Goal: Information Seeking & Learning: Learn about a topic

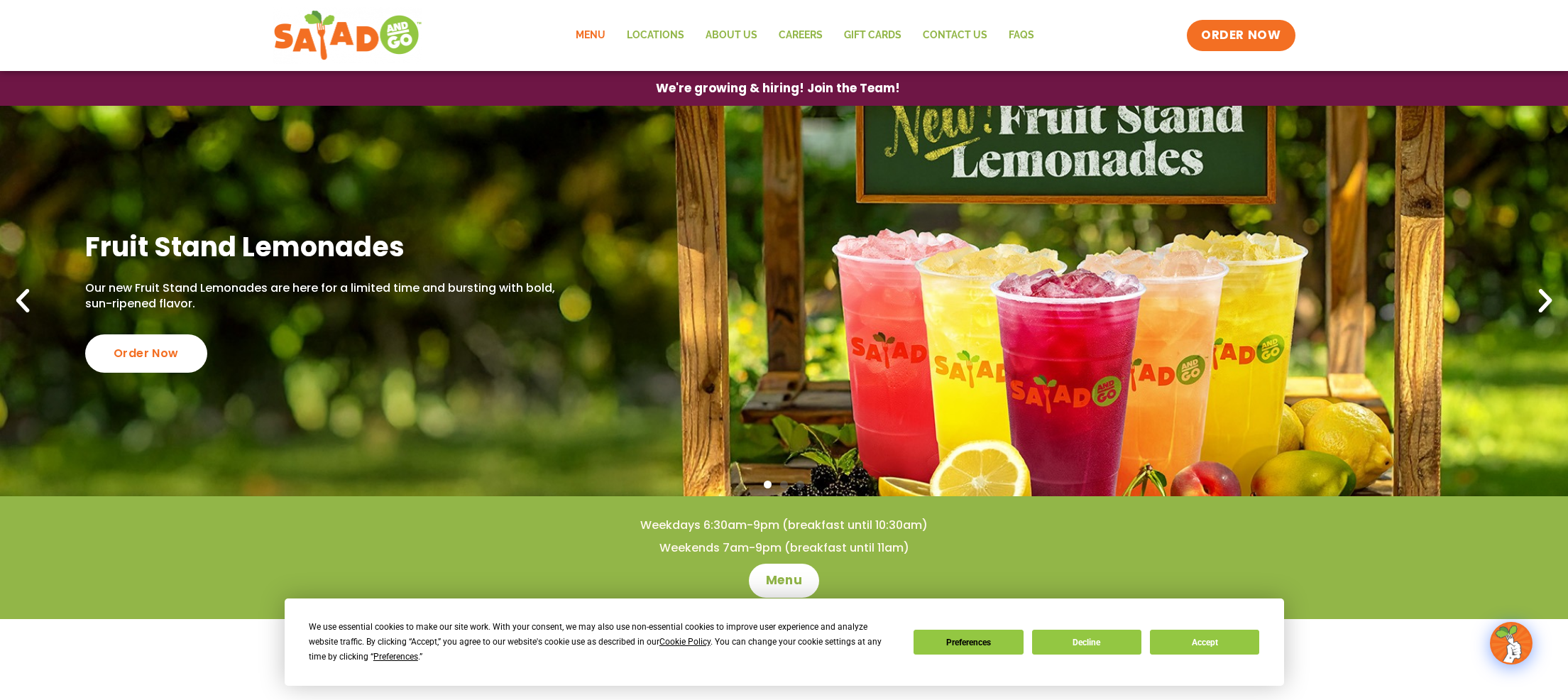
click at [594, 32] on link "Menu" at bounding box center [591, 35] width 51 height 33
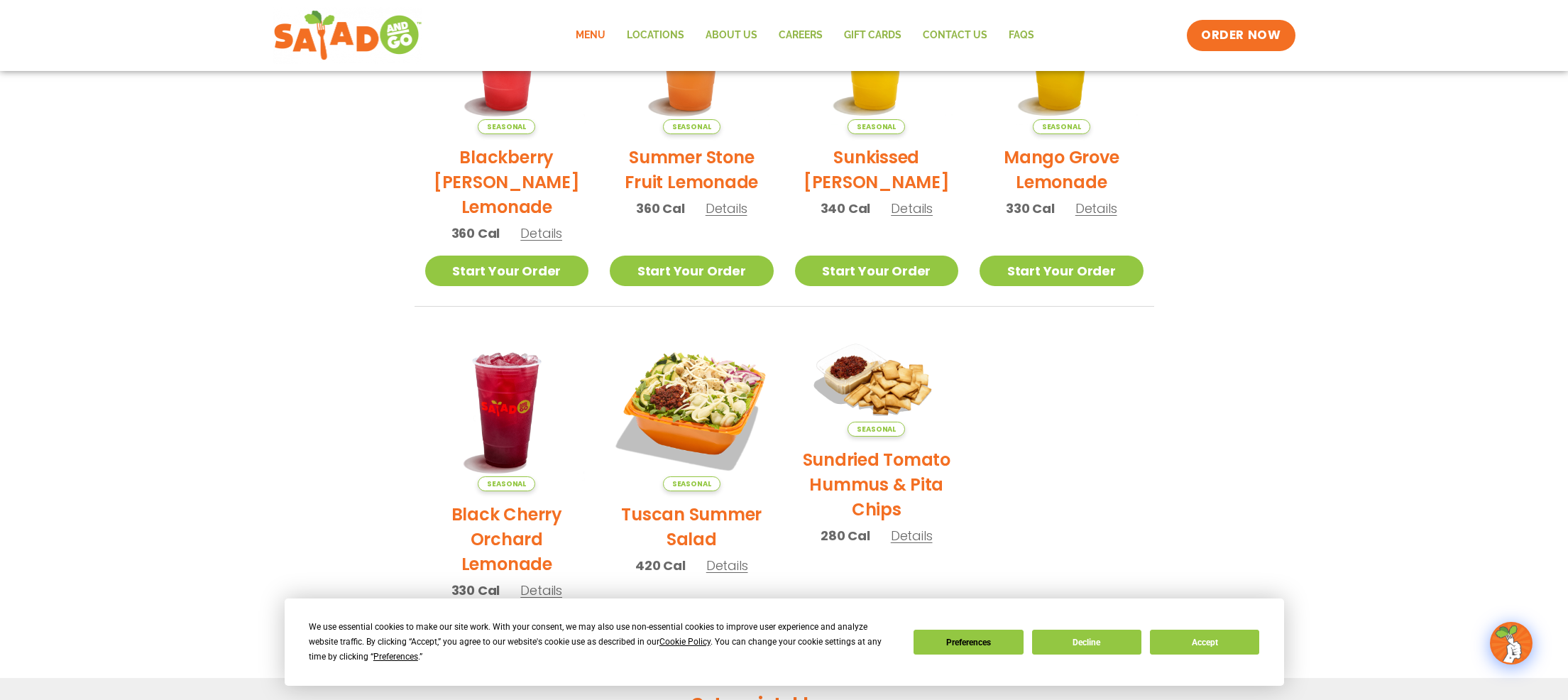
scroll to position [434, 0]
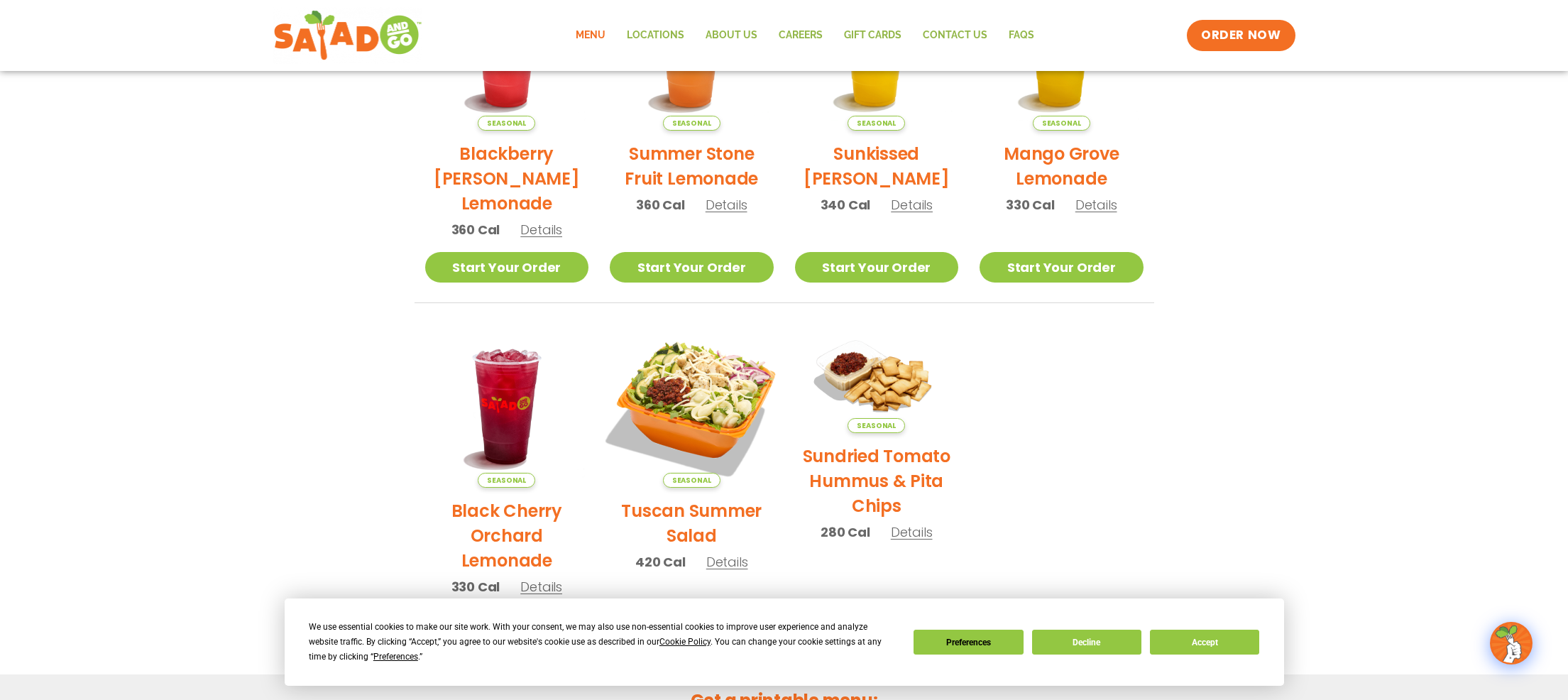
click at [703, 406] on img at bounding box center [692, 406] width 192 height 193
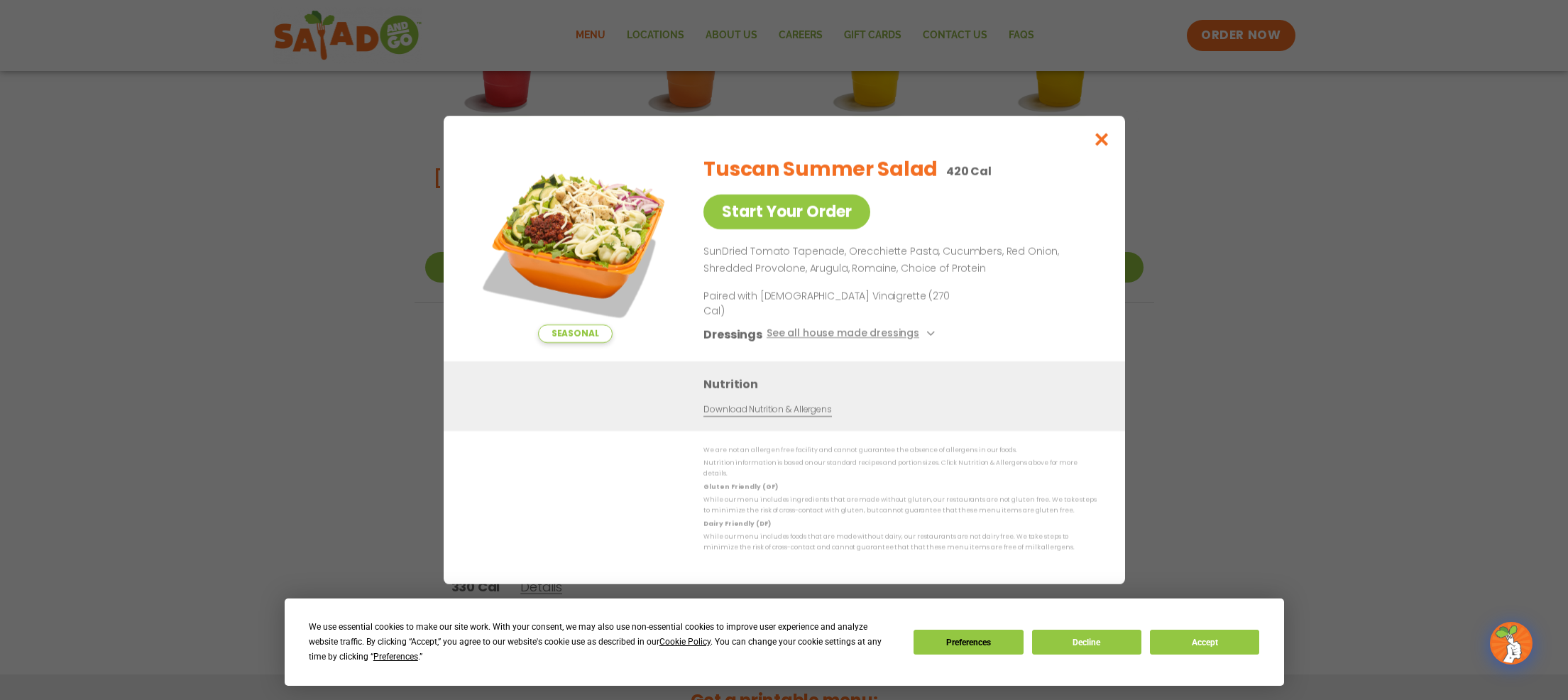
drag, startPoint x: 1103, startPoint y: 152, endPoint x: 1094, endPoint y: 155, distance: 9.5
click at [1103, 147] on icon "Close modal" at bounding box center [1101, 139] width 18 height 15
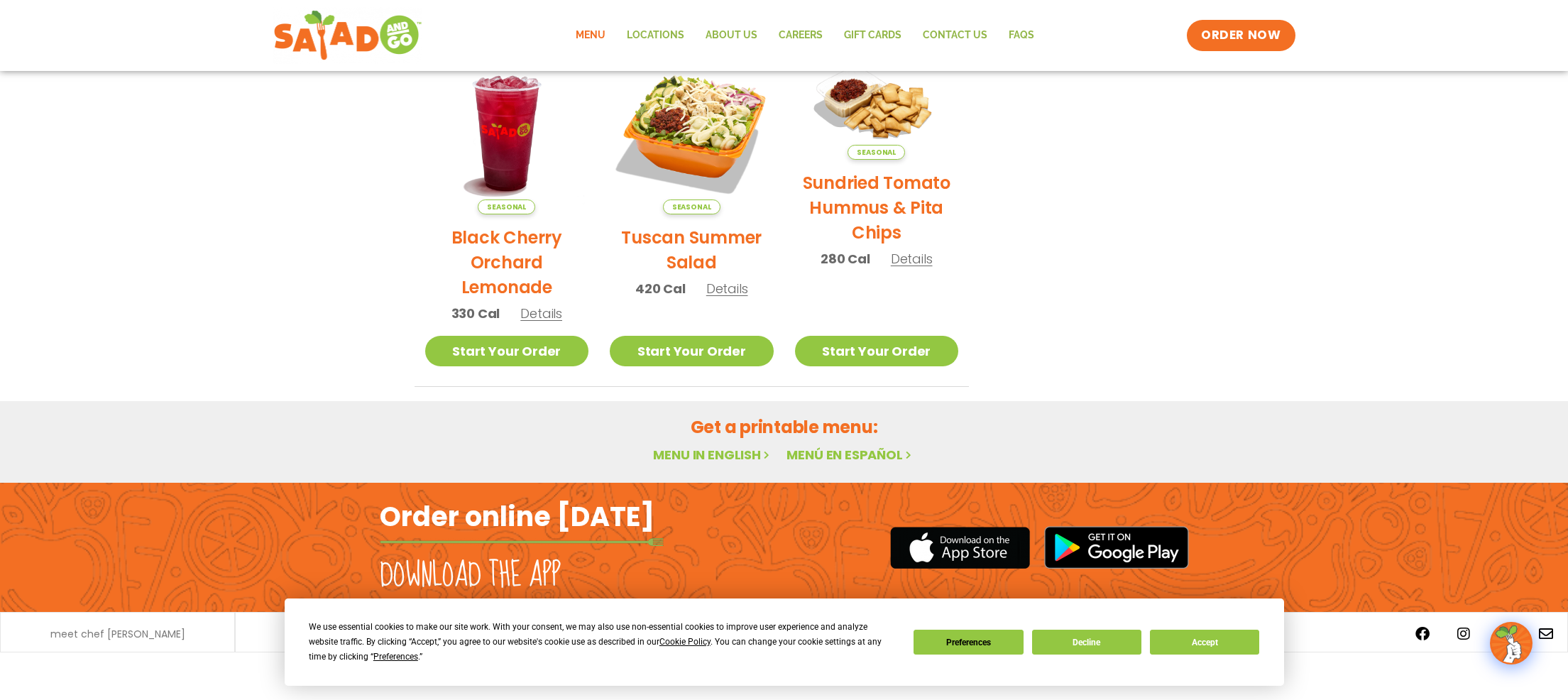
scroll to position [708, 0]
click at [727, 452] on link "Menu in English" at bounding box center [712, 455] width 119 height 18
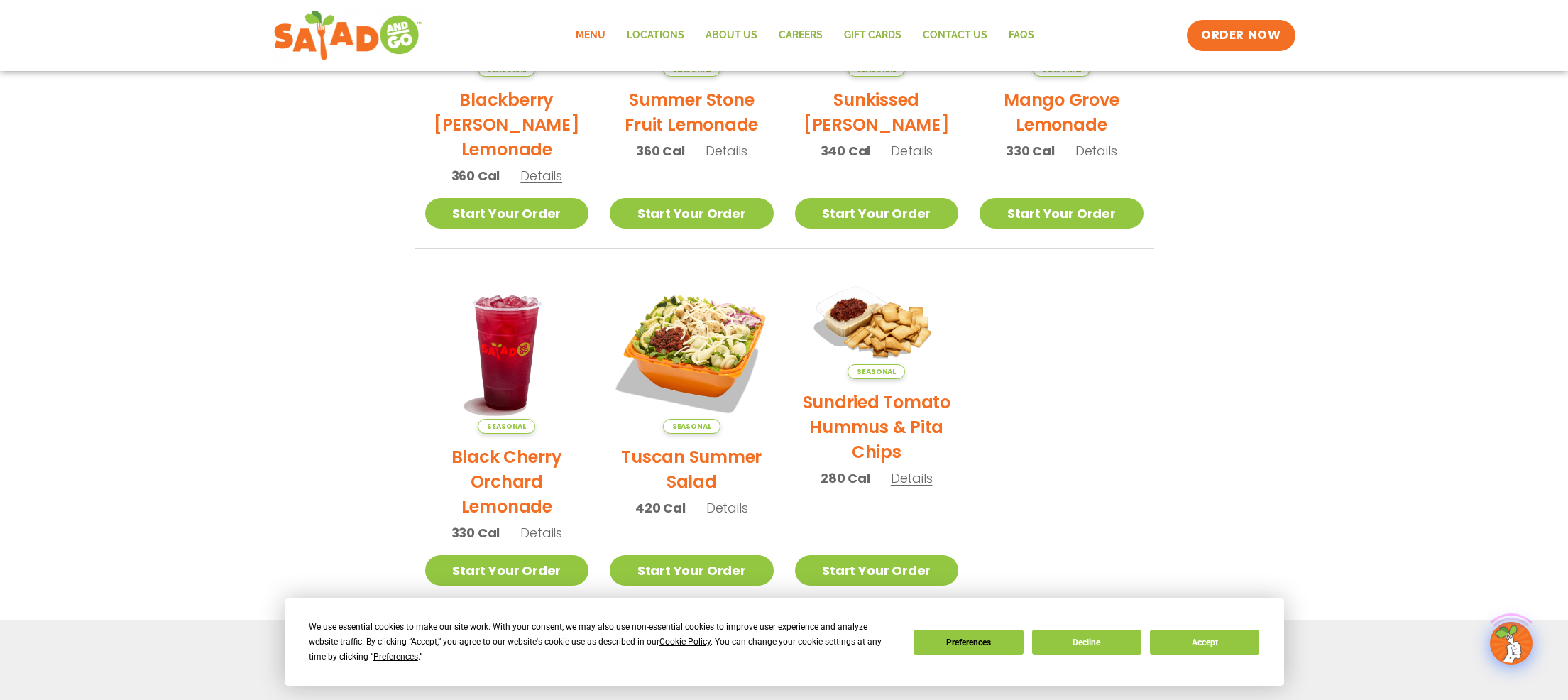
scroll to position [505, 0]
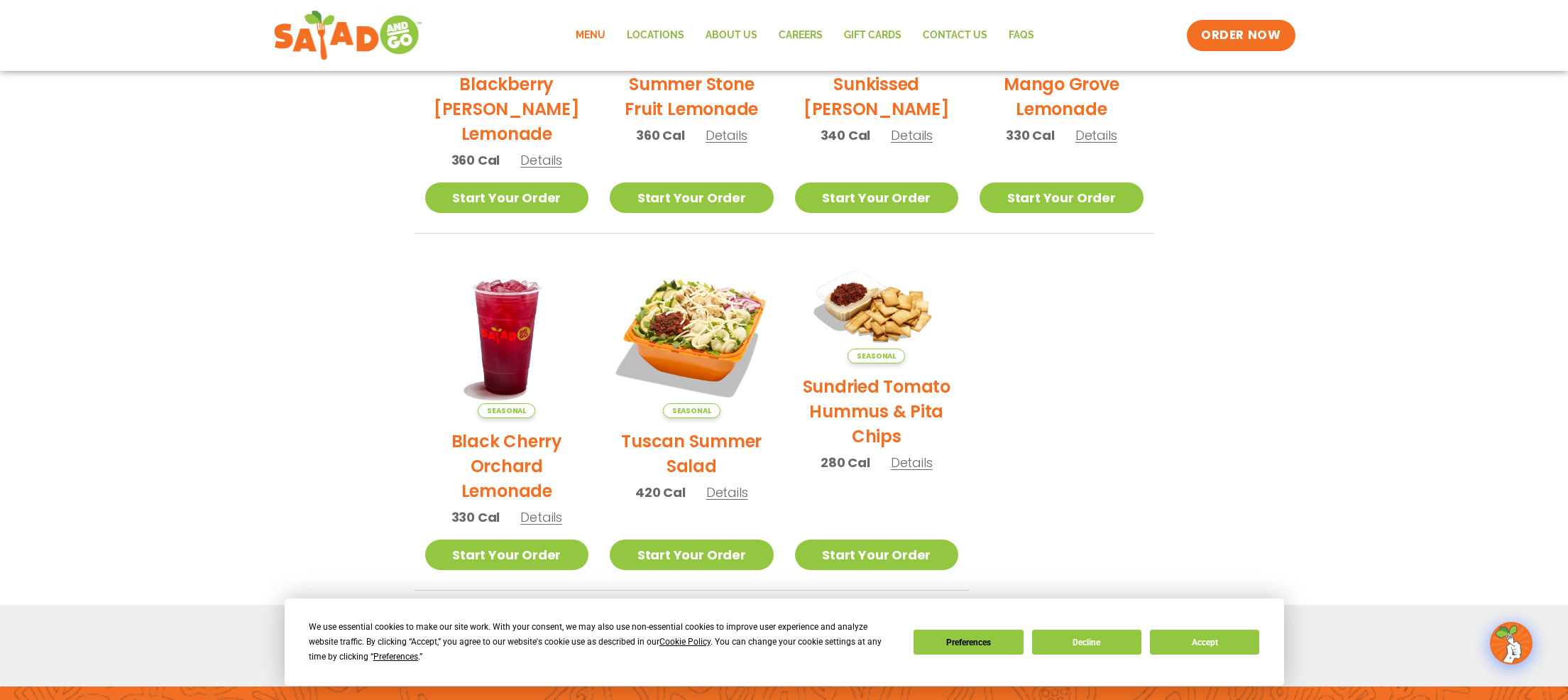
drag, startPoint x: 1085, startPoint y: 648, endPoint x: 1103, endPoint y: 599, distance: 52.2
click at [1084, 648] on button "Decline" at bounding box center [1086, 642] width 110 height 25
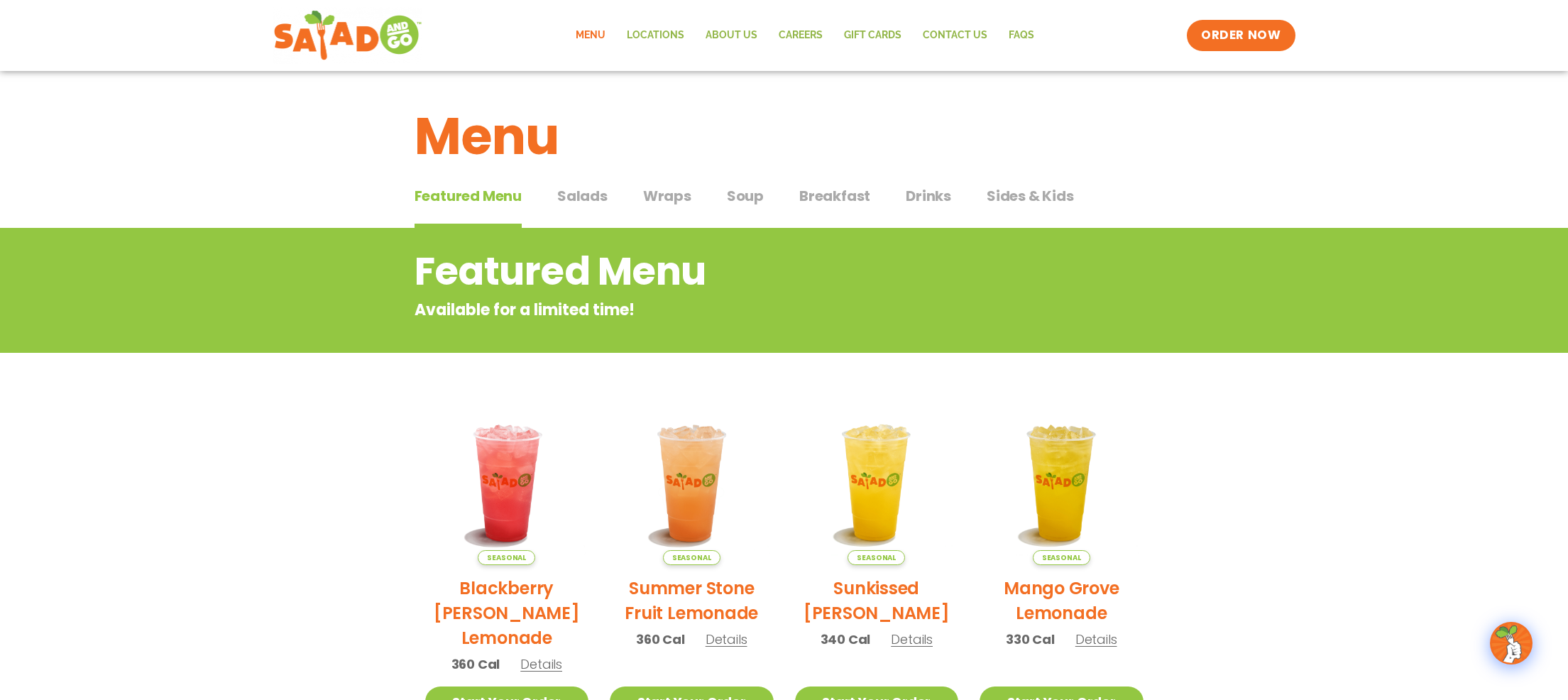
scroll to position [0, 0]
click at [591, 197] on span "Salads" at bounding box center [582, 196] width 50 height 22
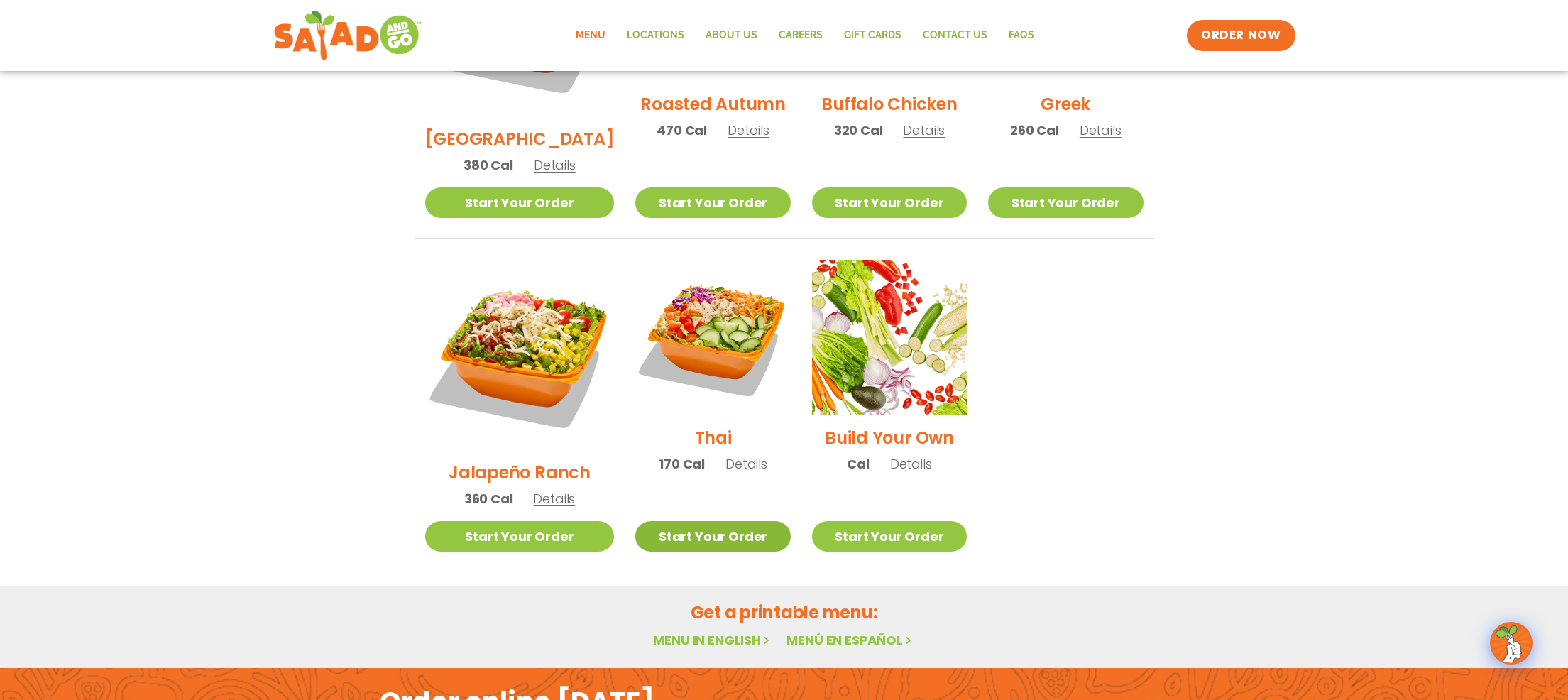
scroll to position [905, 0]
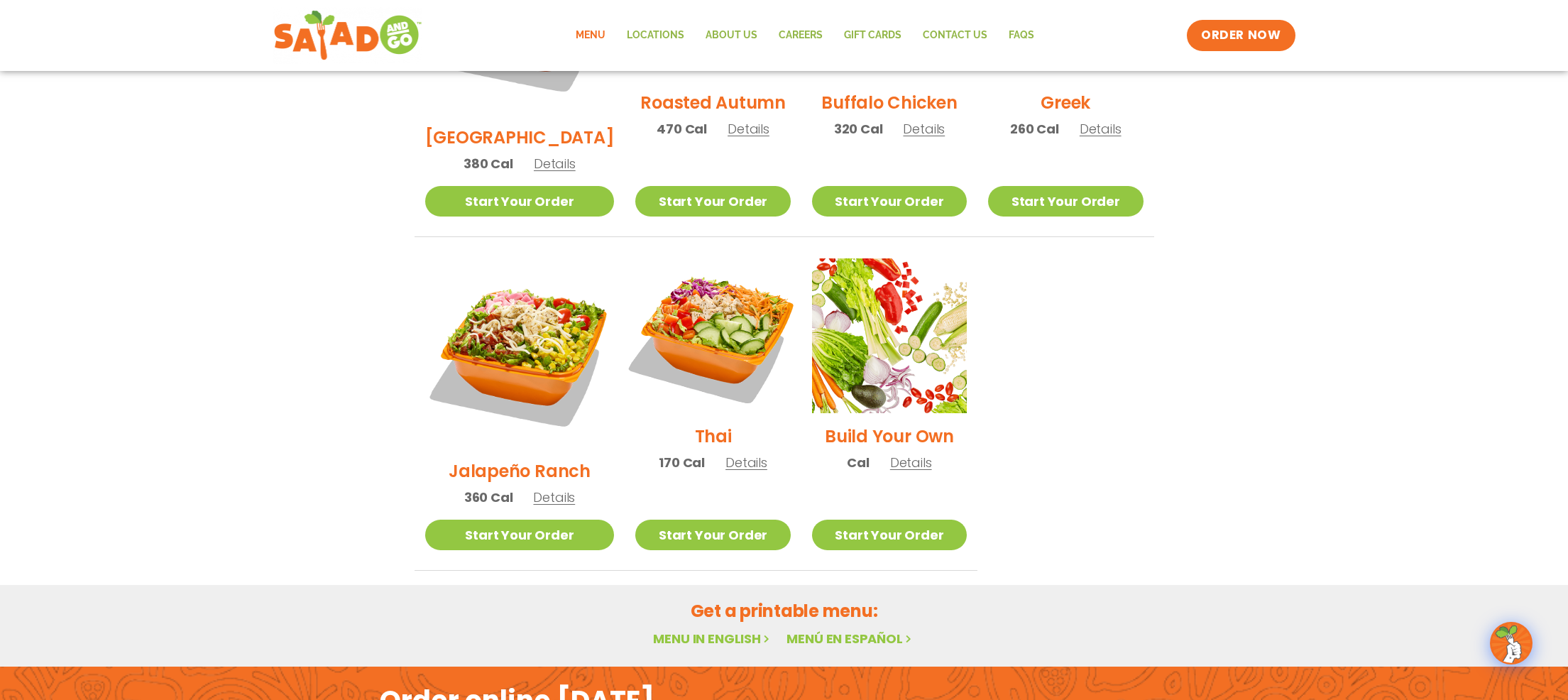
click at [695, 275] on img at bounding box center [712, 336] width 182 height 182
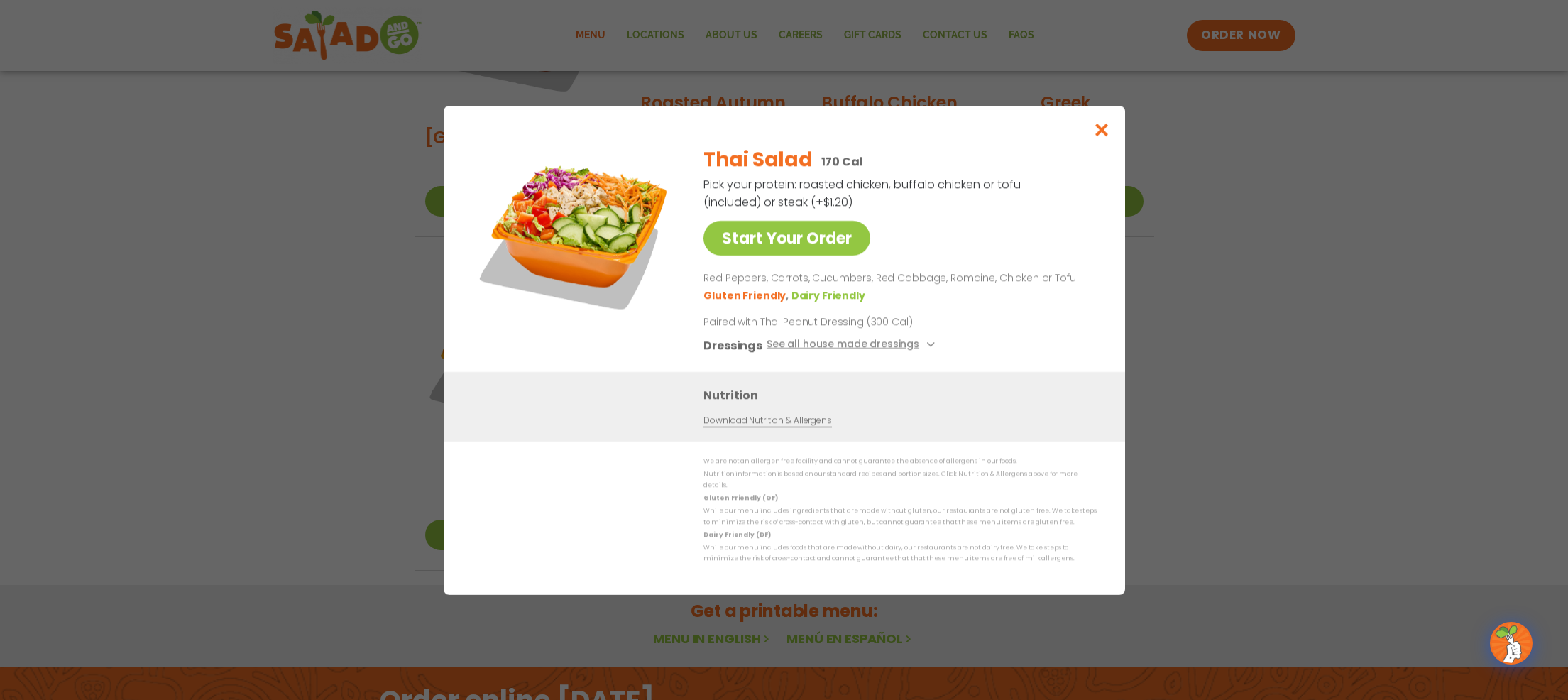
click at [1101, 133] on icon "Close modal" at bounding box center [1101, 129] width 18 height 15
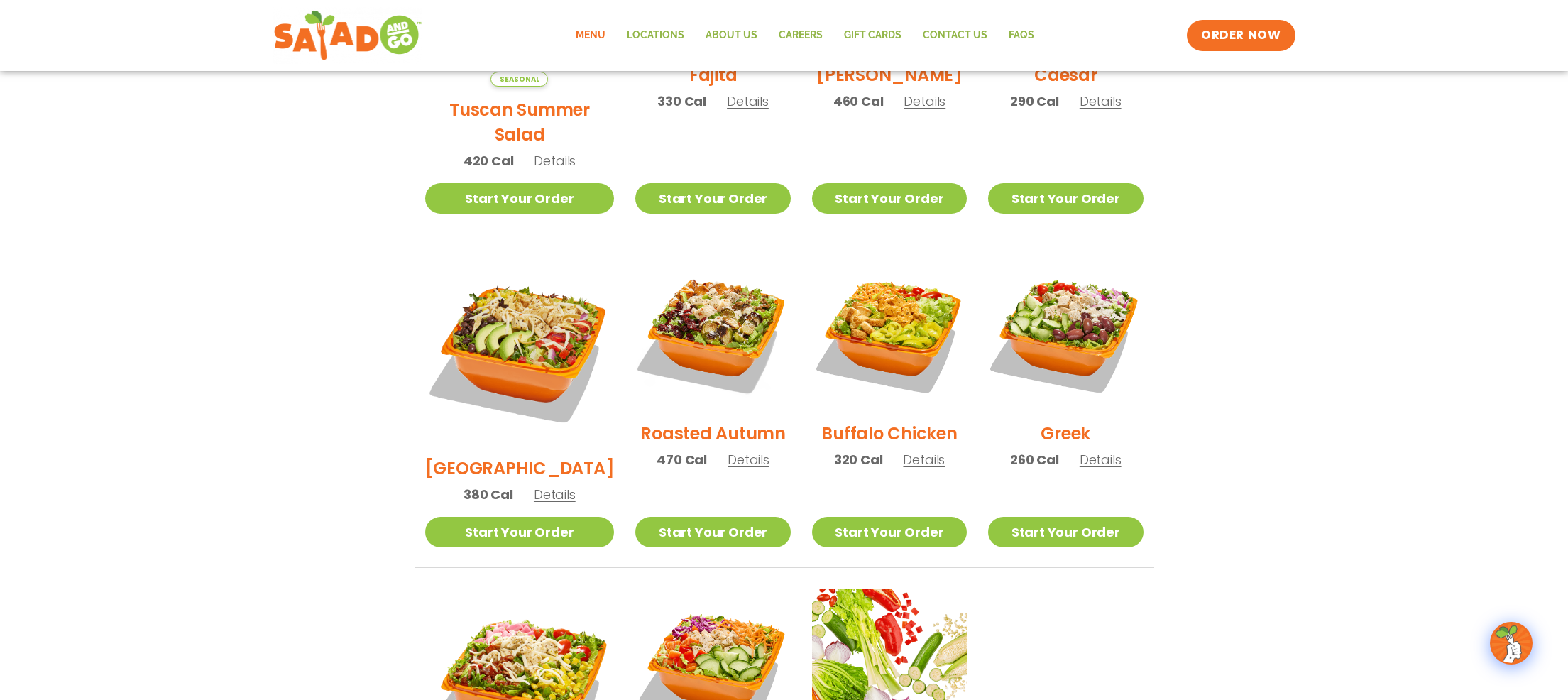
scroll to position [575, 0]
click at [709, 311] on img at bounding box center [712, 333] width 182 height 182
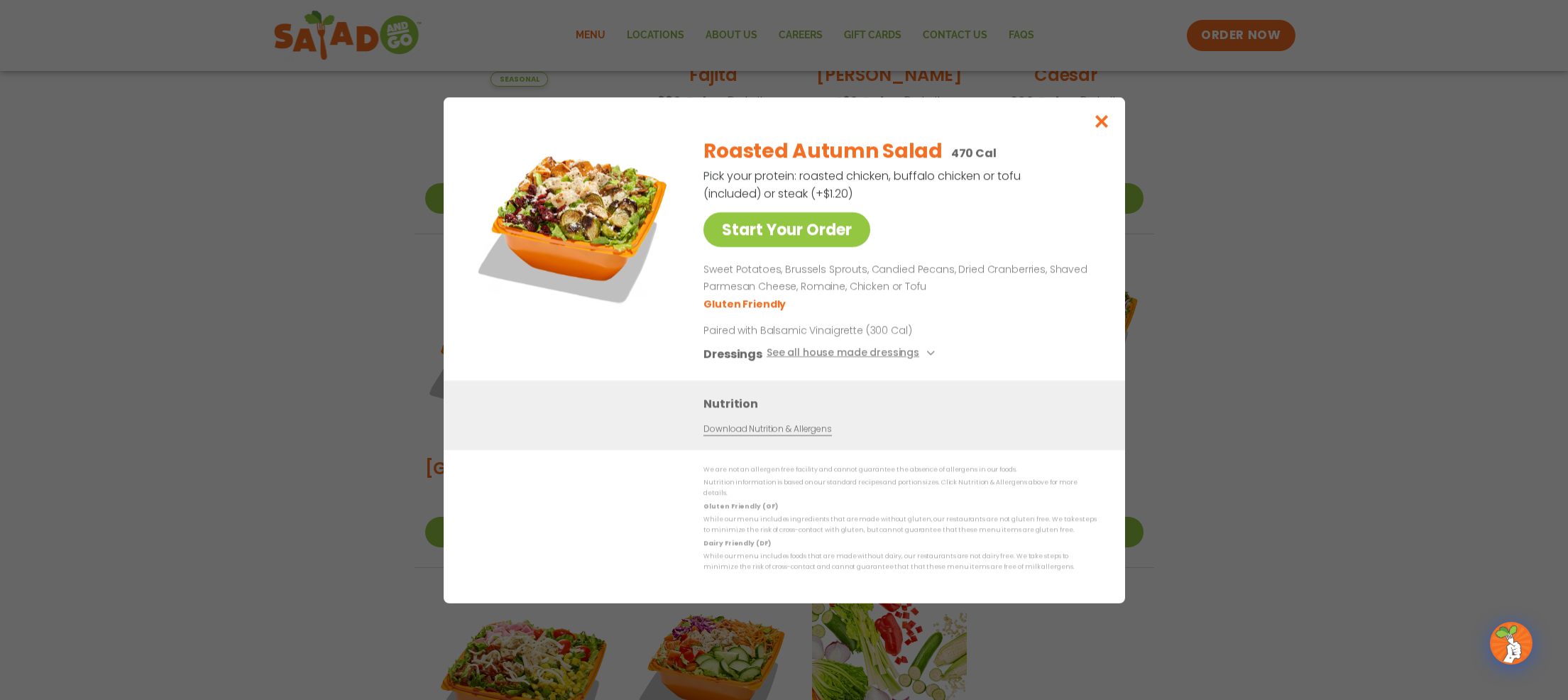
click at [1101, 127] on icon "Close modal" at bounding box center [1101, 120] width 18 height 15
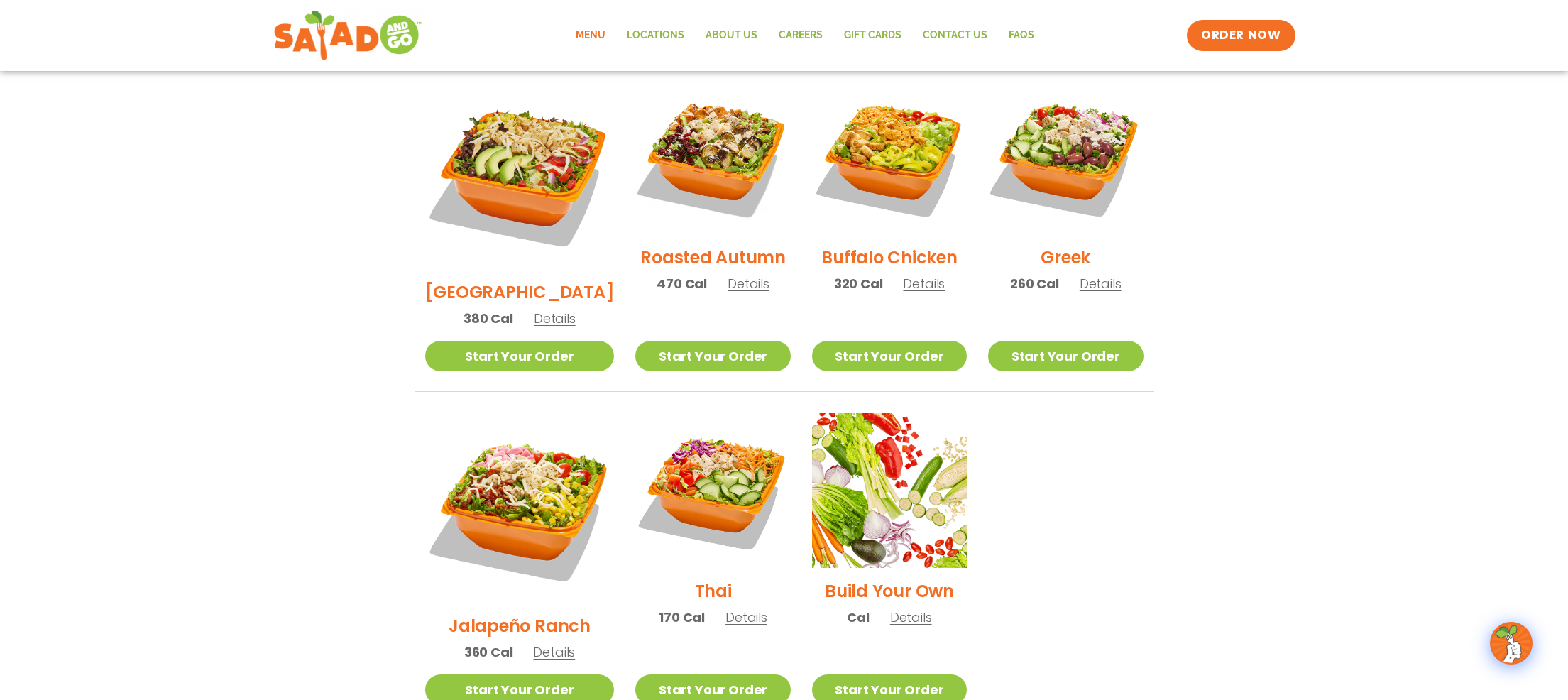
scroll to position [750, 0]
click at [1087, 121] on img at bounding box center [1066, 158] width 182 height 182
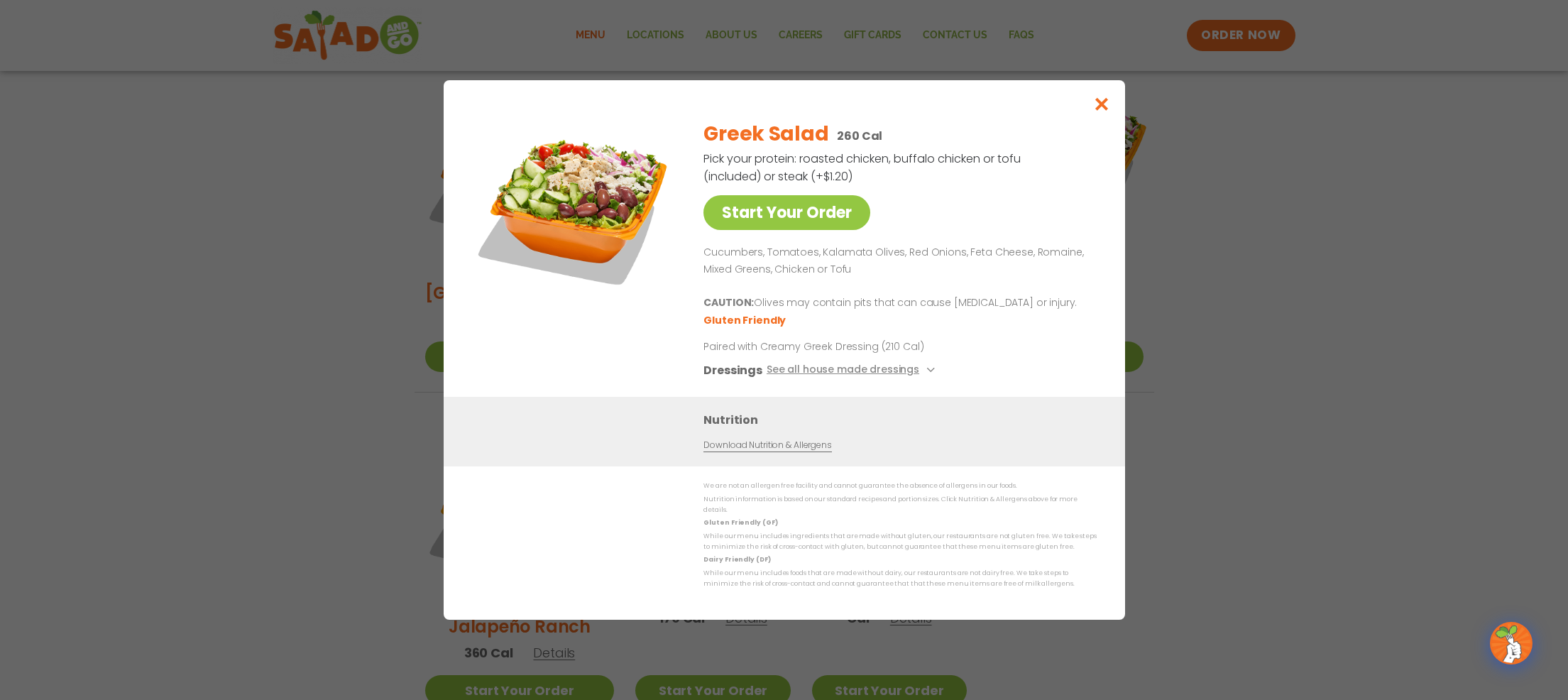
click at [1101, 111] on icon "Close modal" at bounding box center [1101, 104] width 18 height 15
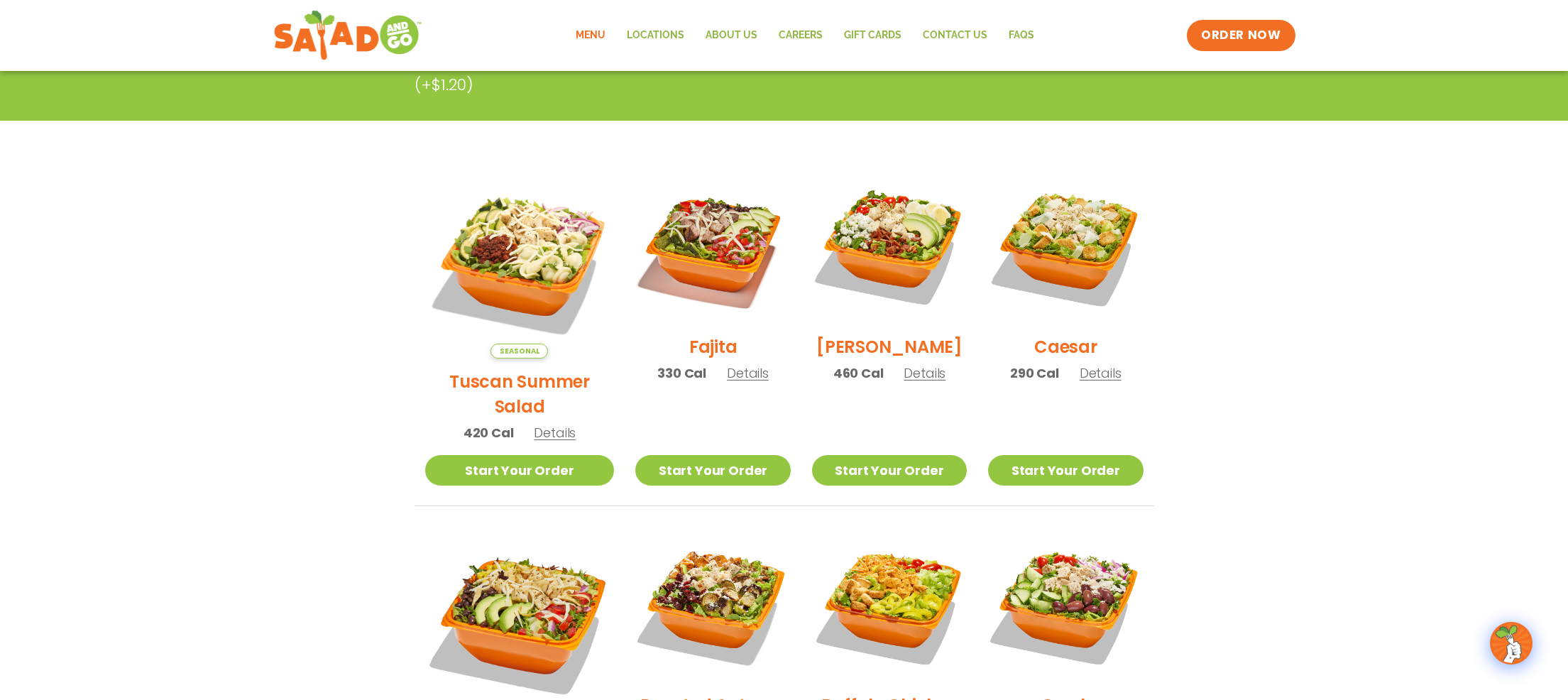
scroll to position [228, 0]
